Goal: Find specific page/section: Find specific page/section

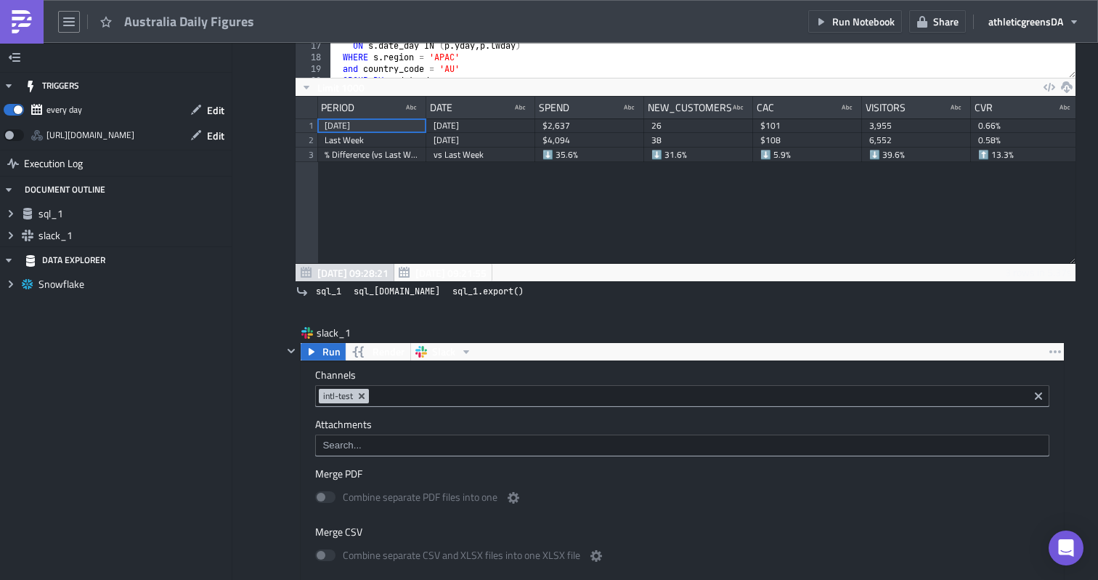
scroll to position [243, 0]
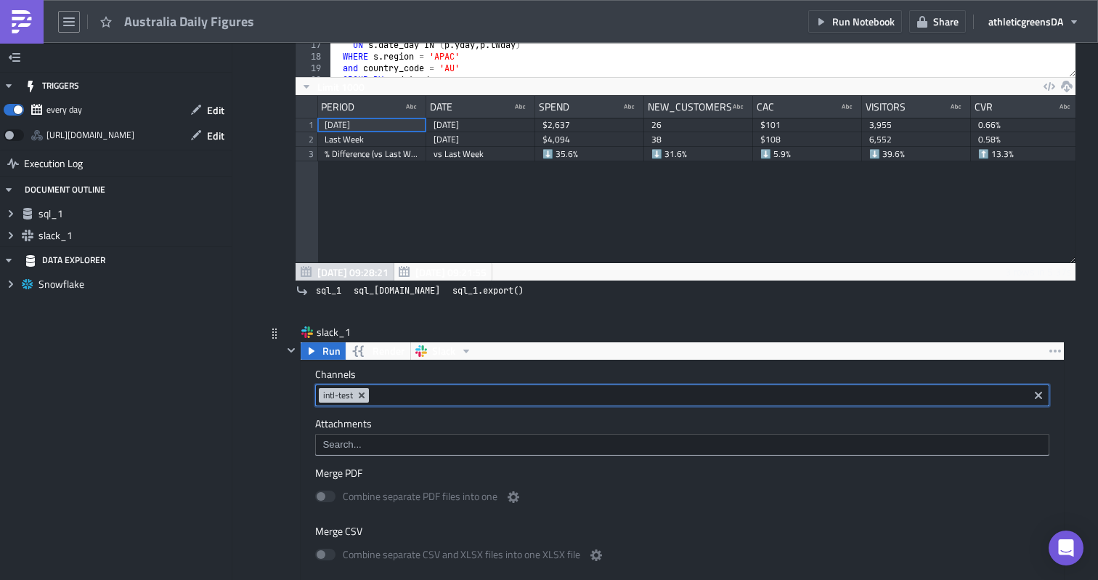
click at [469, 401] on input at bounding box center [699, 395] width 652 height 15
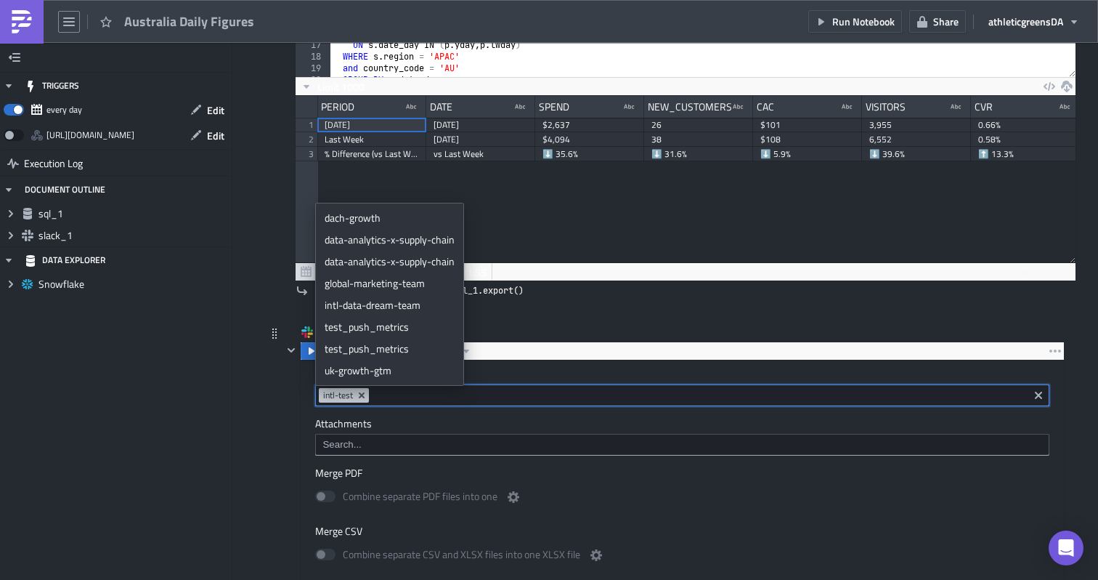
paste input "aus-general"
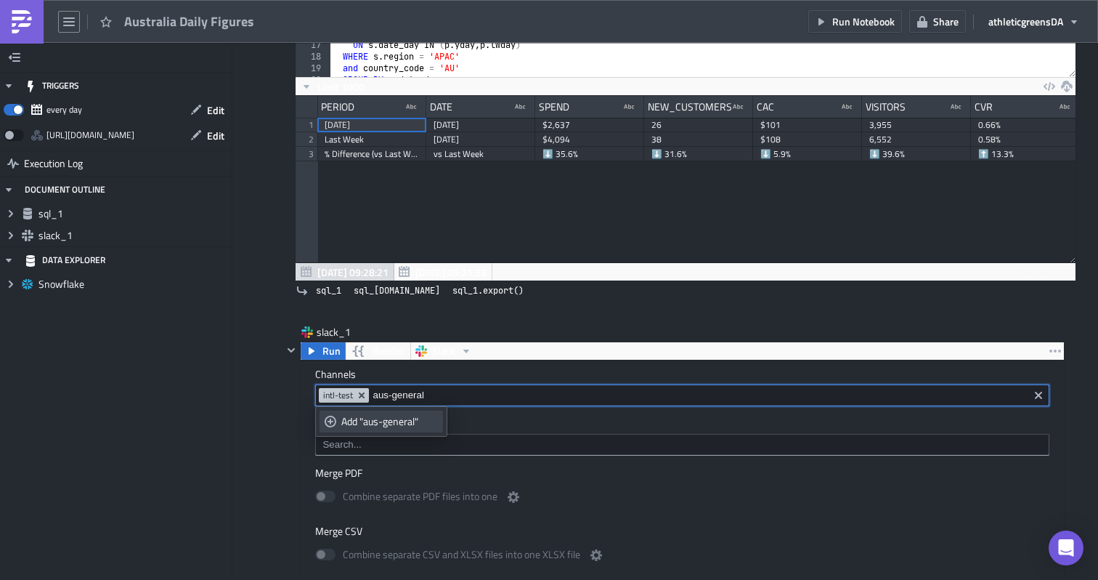
type input "aus-general"
click at [408, 425] on div "Add "aus-general"" at bounding box center [389, 421] width 97 height 15
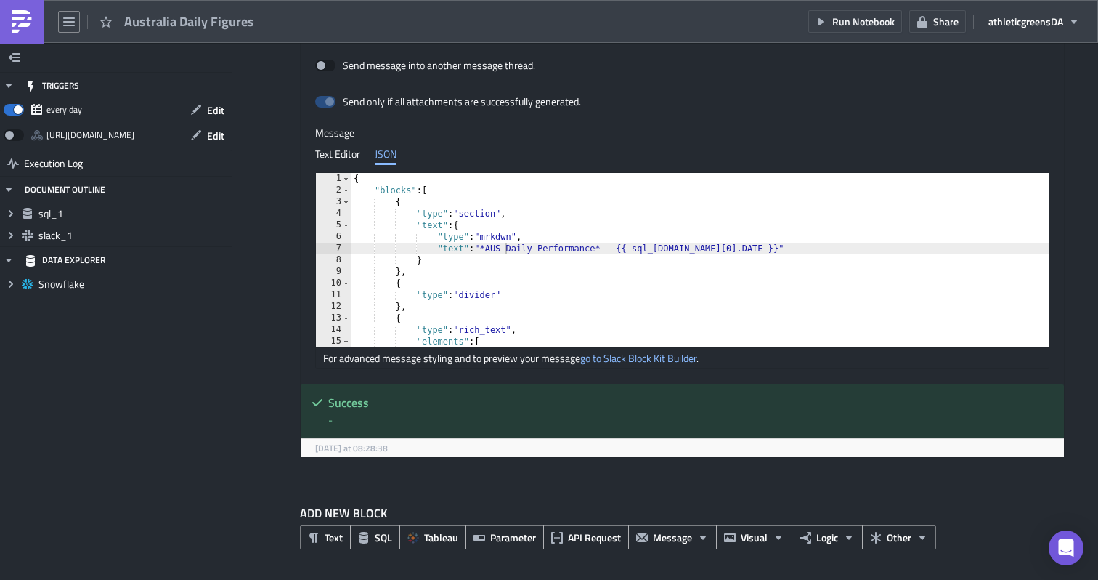
scroll to position [0, 0]
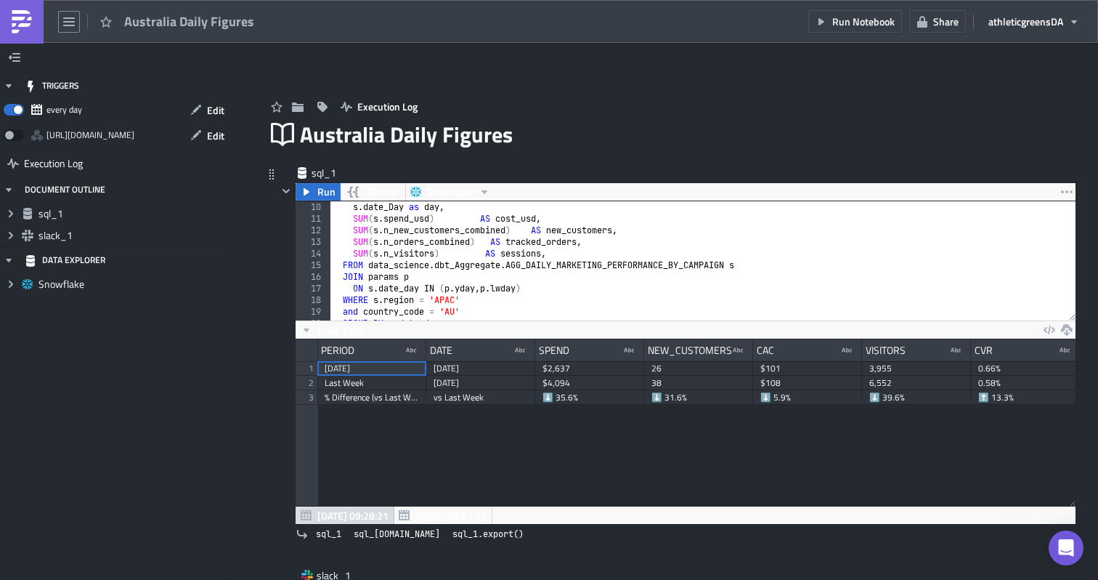
click at [272, 299] on div "sql_1 Run Render Snowflake SELECT 10 11 12 13 14 15 16 17 18 19 20 21 s . date_…" at bounding box center [665, 367] width 799 height 402
click at [18, 55] on icon "button" at bounding box center [15, 58] width 12 height 12
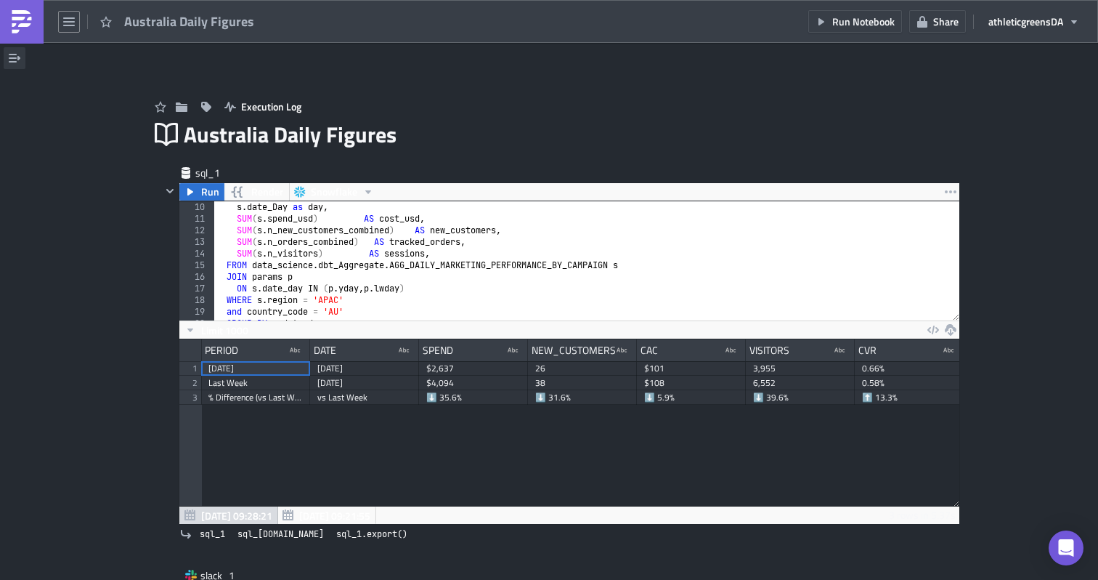
click at [15, 57] on icon "button" at bounding box center [15, 58] width 12 height 9
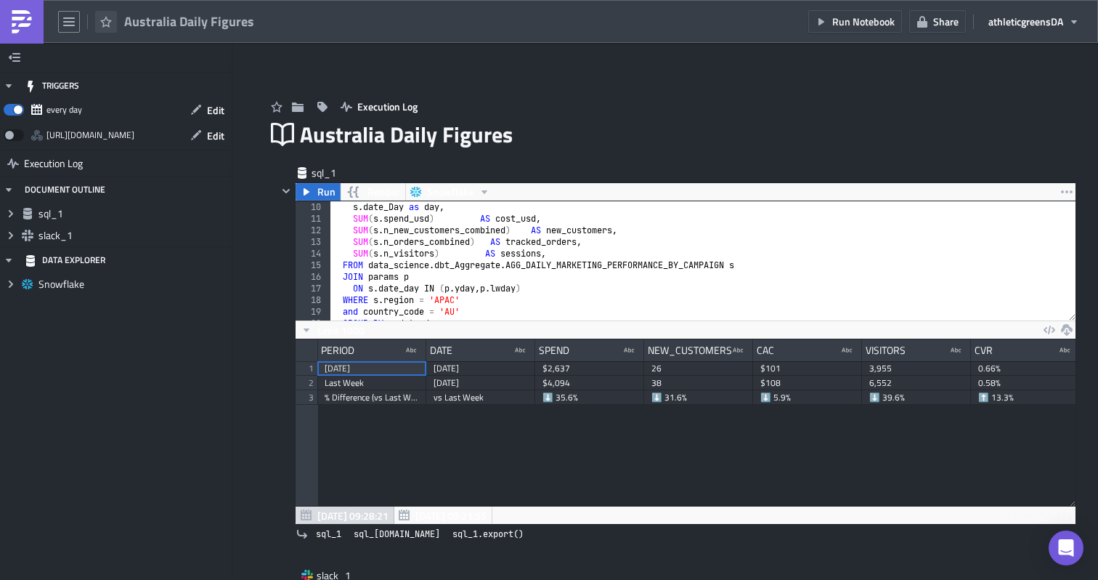
click at [105, 23] on icon "button" at bounding box center [106, 22] width 12 height 12
click at [83, 23] on div "Australia Daily Figures" at bounding box center [131, 21] width 263 height 43
click at [74, 23] on icon "button" at bounding box center [69, 22] width 12 height 12
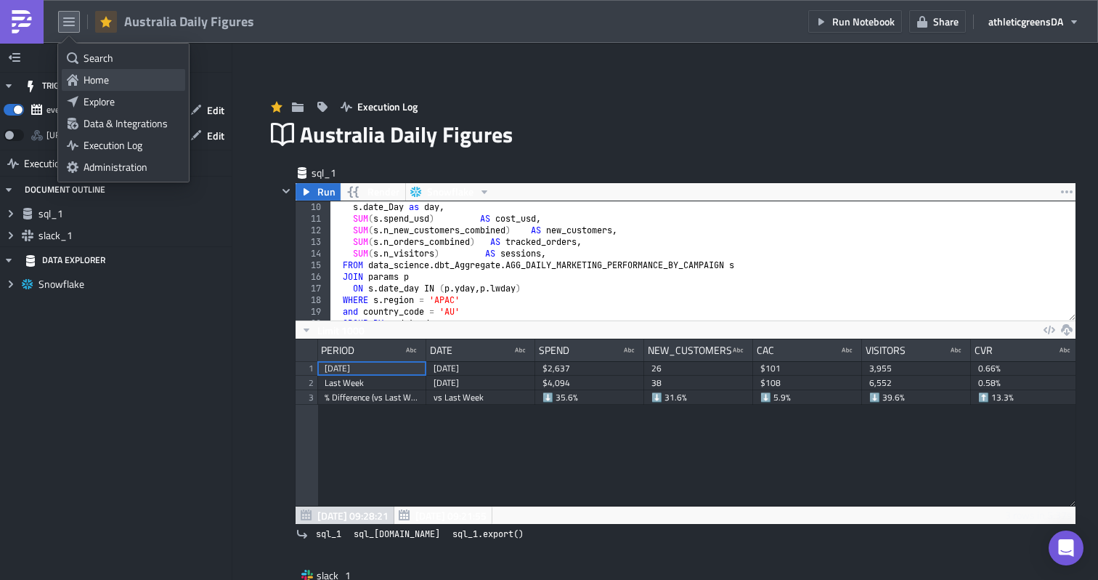
click at [115, 73] on div "Home" at bounding box center [132, 80] width 97 height 15
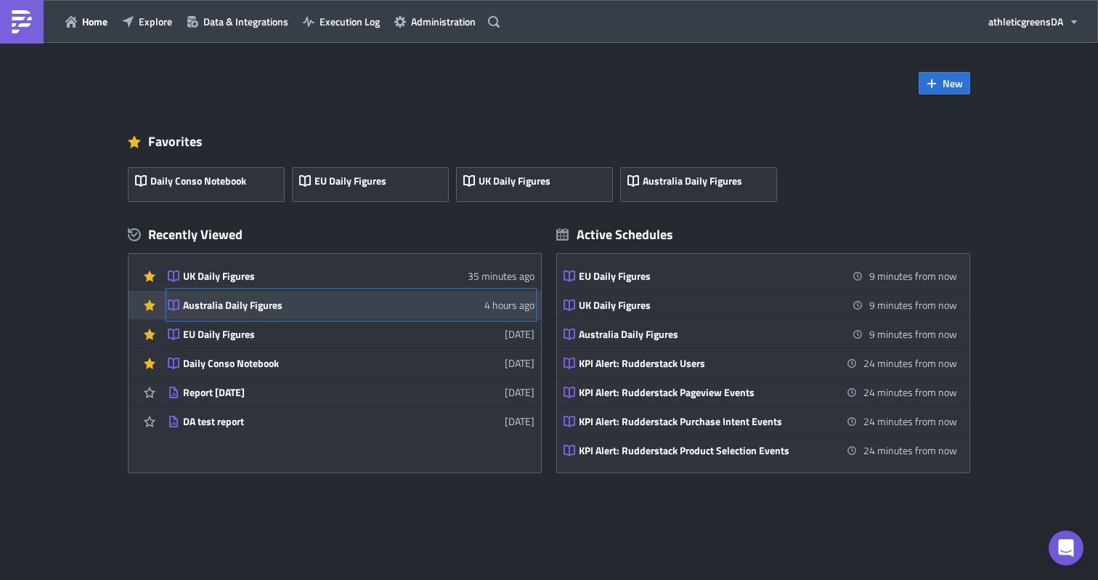
click at [246, 304] on div "Australia Daily Figures" at bounding box center [310, 305] width 254 height 13
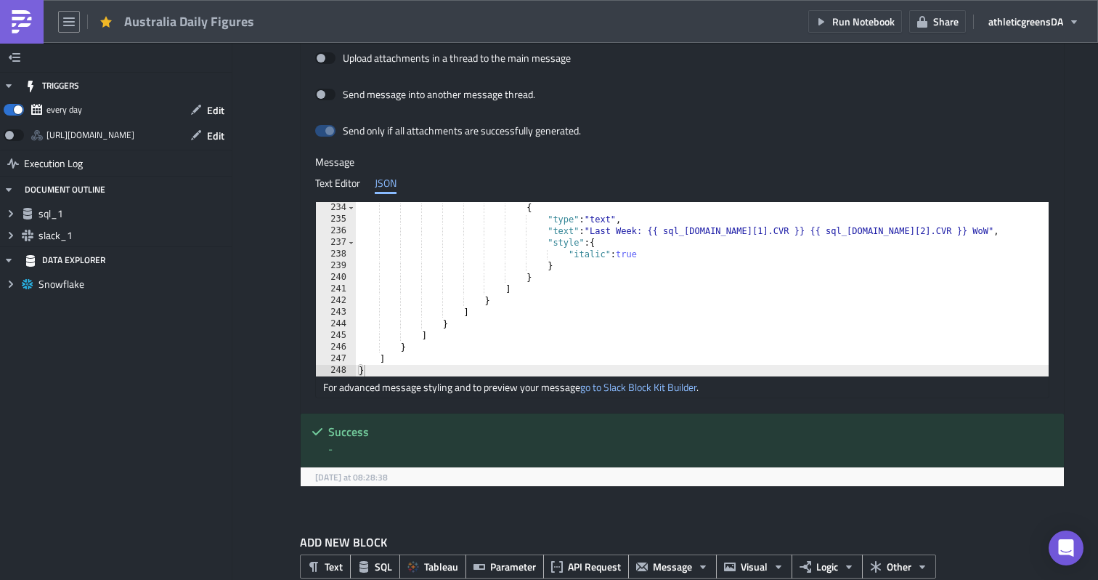
scroll to position [809, 0]
